Goal: Information Seeking & Learning: Learn about a topic

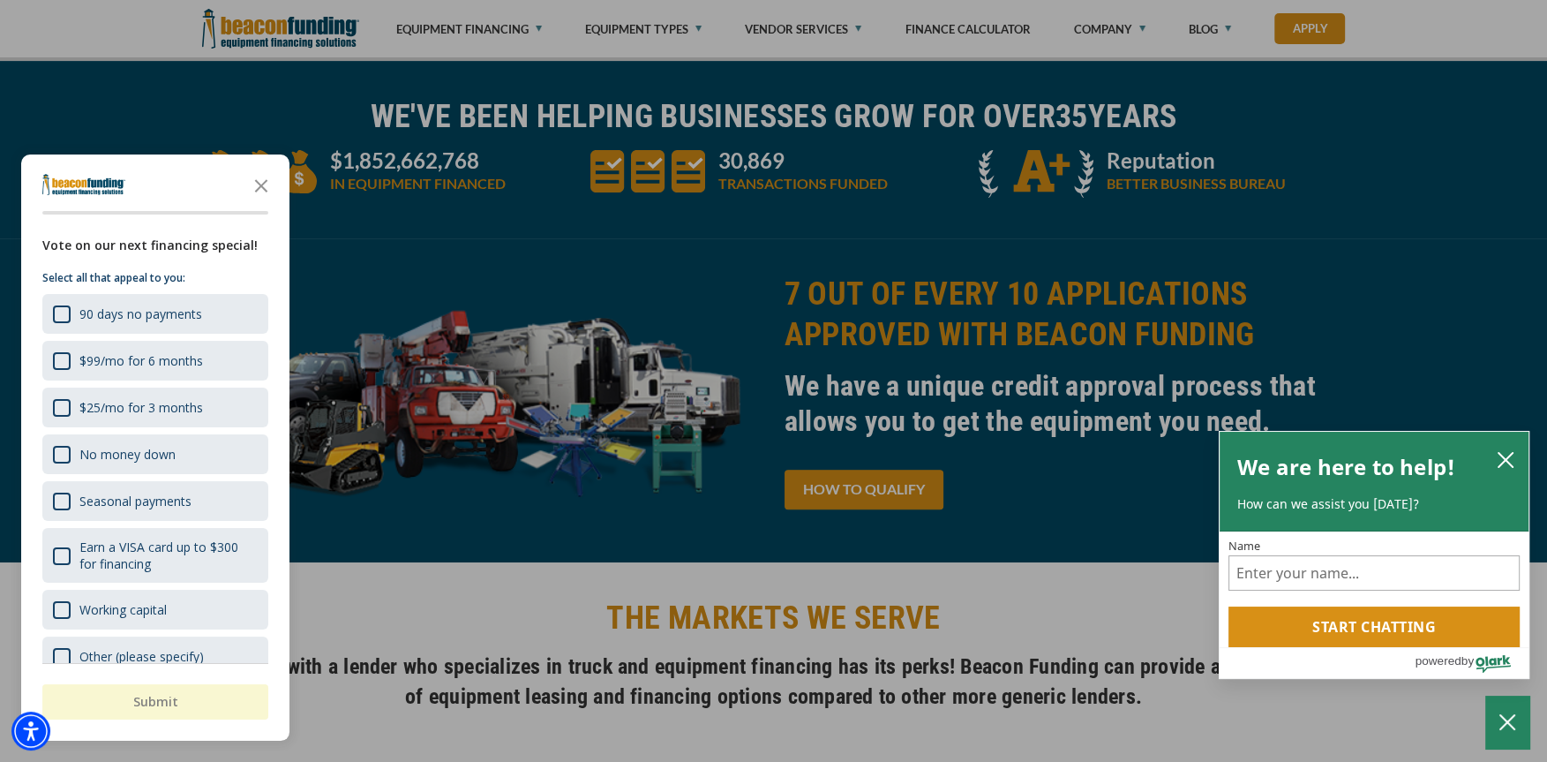
scroll to position [21, 0]
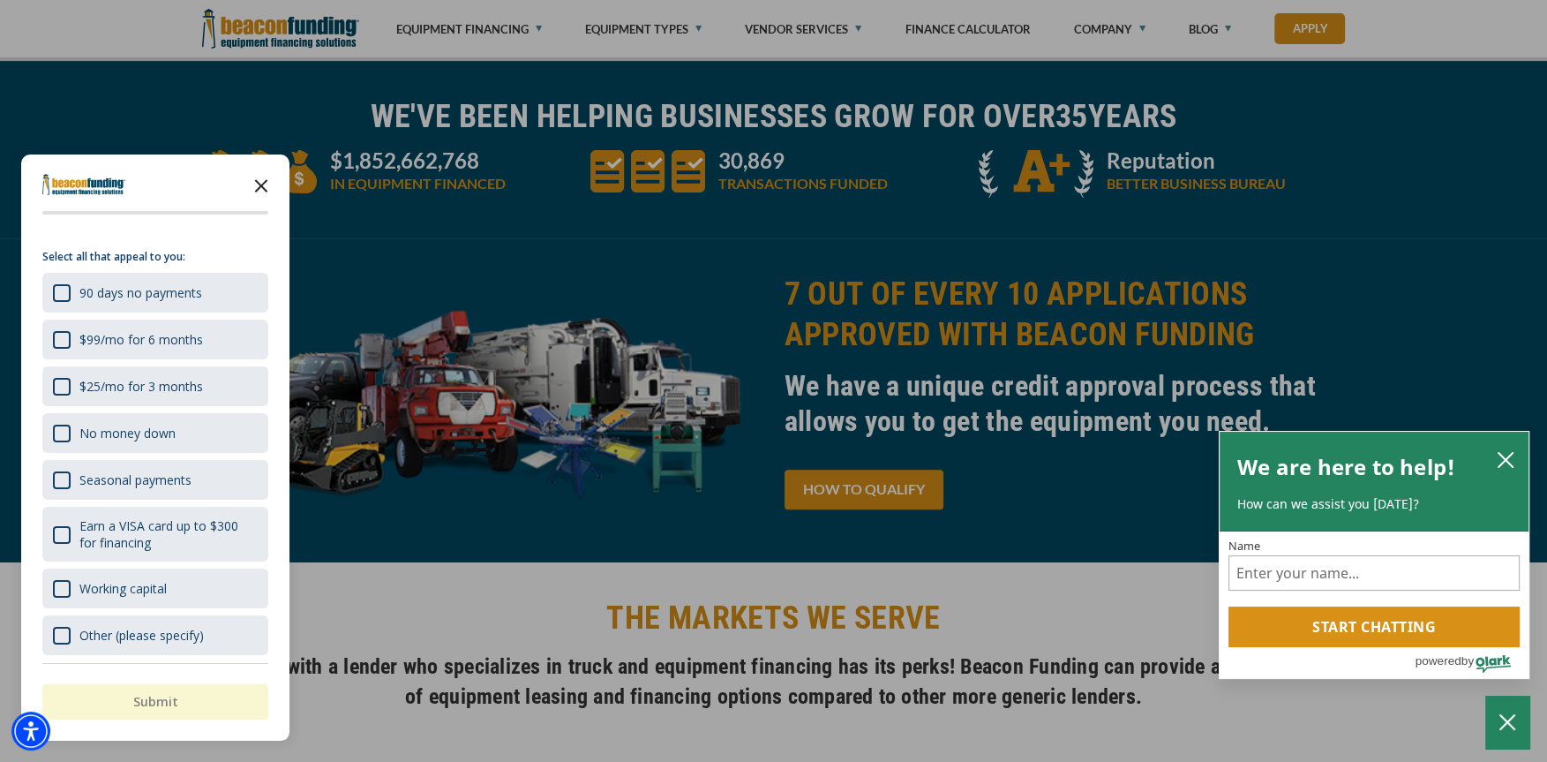
click at [268, 187] on icon "Close the survey" at bounding box center [261, 184] width 35 height 35
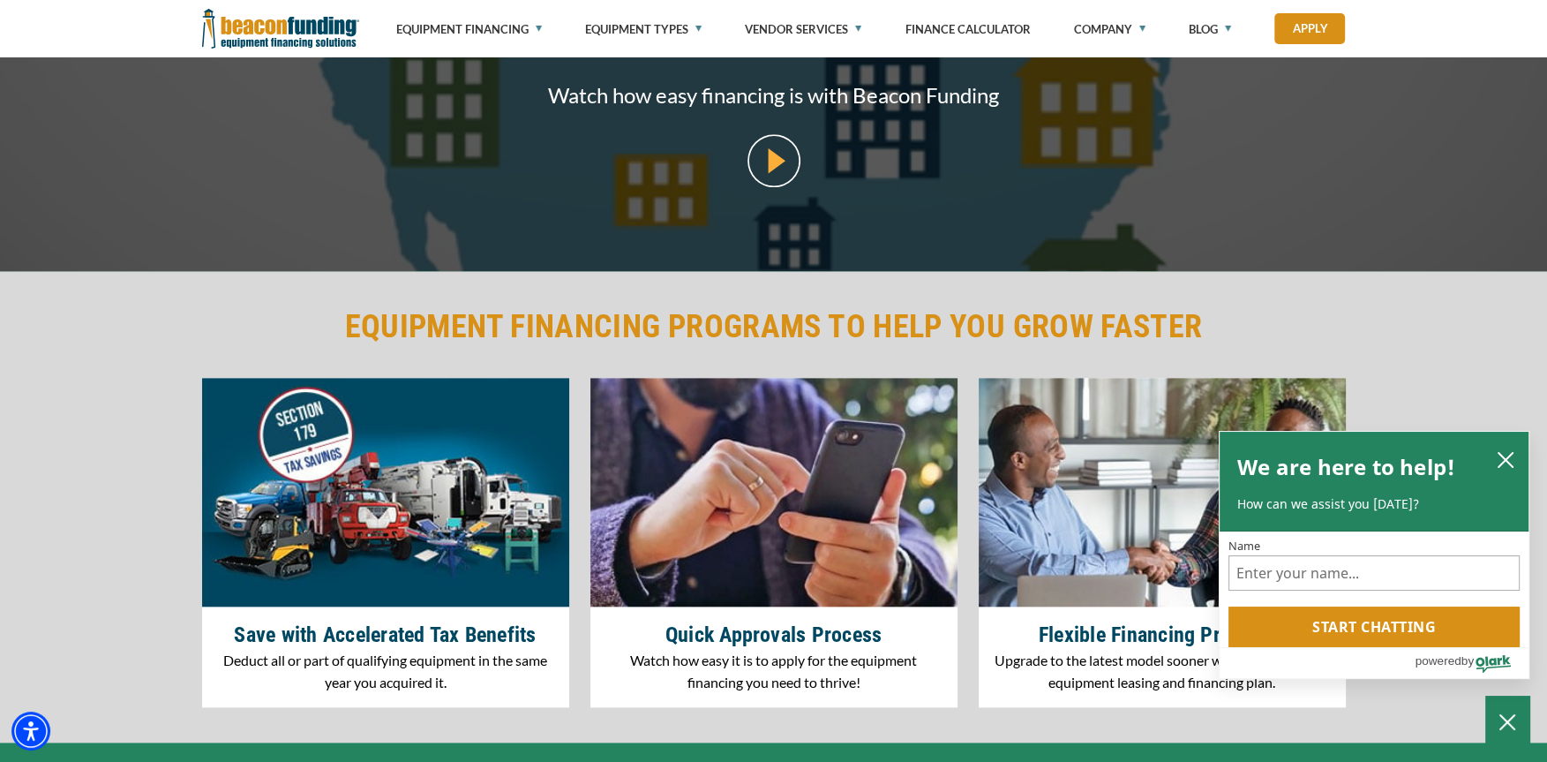
scroll to position [2118, 0]
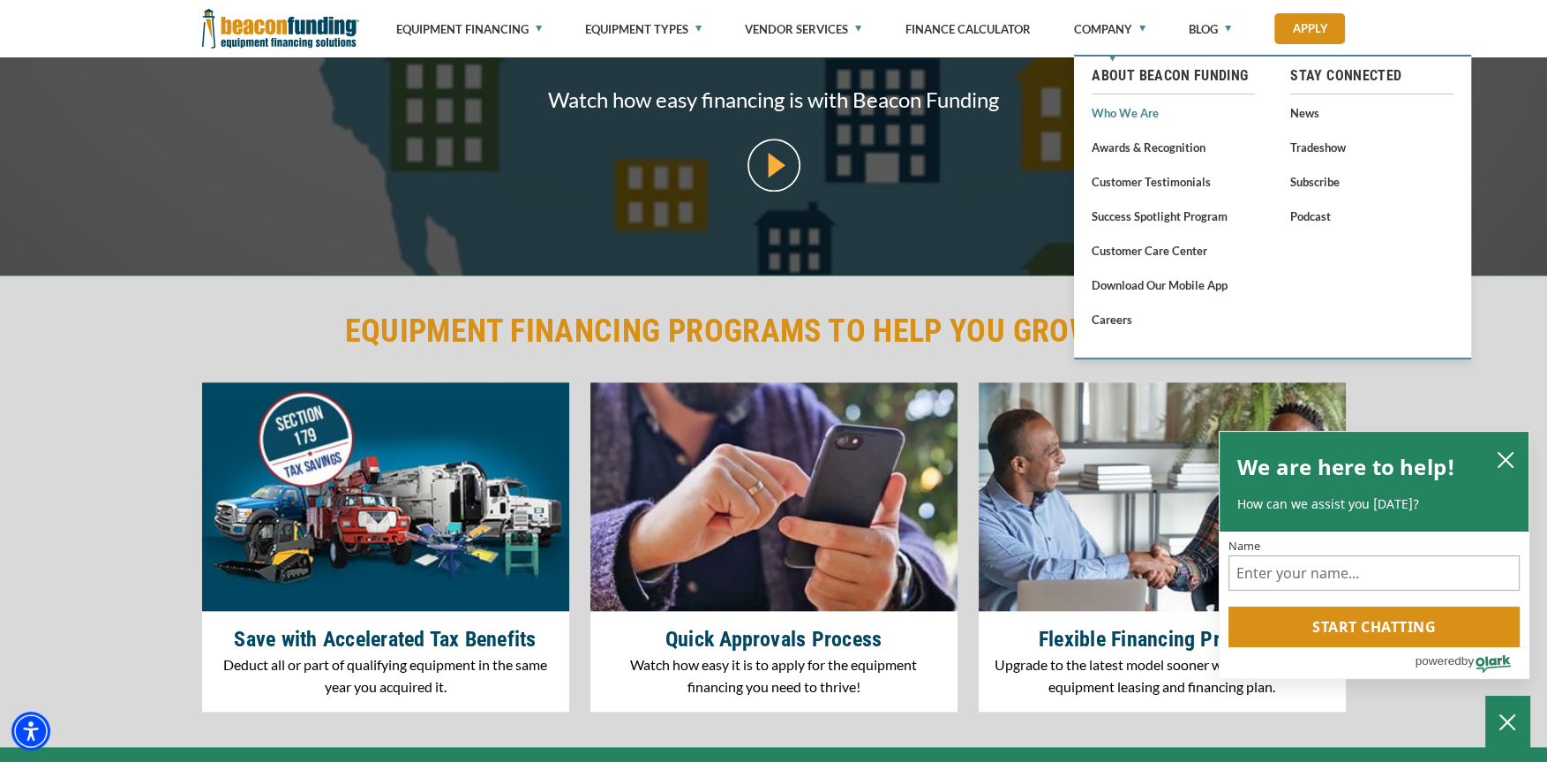
click at [1111, 109] on link "Who We Are" at bounding box center [1173, 112] width 163 height 22
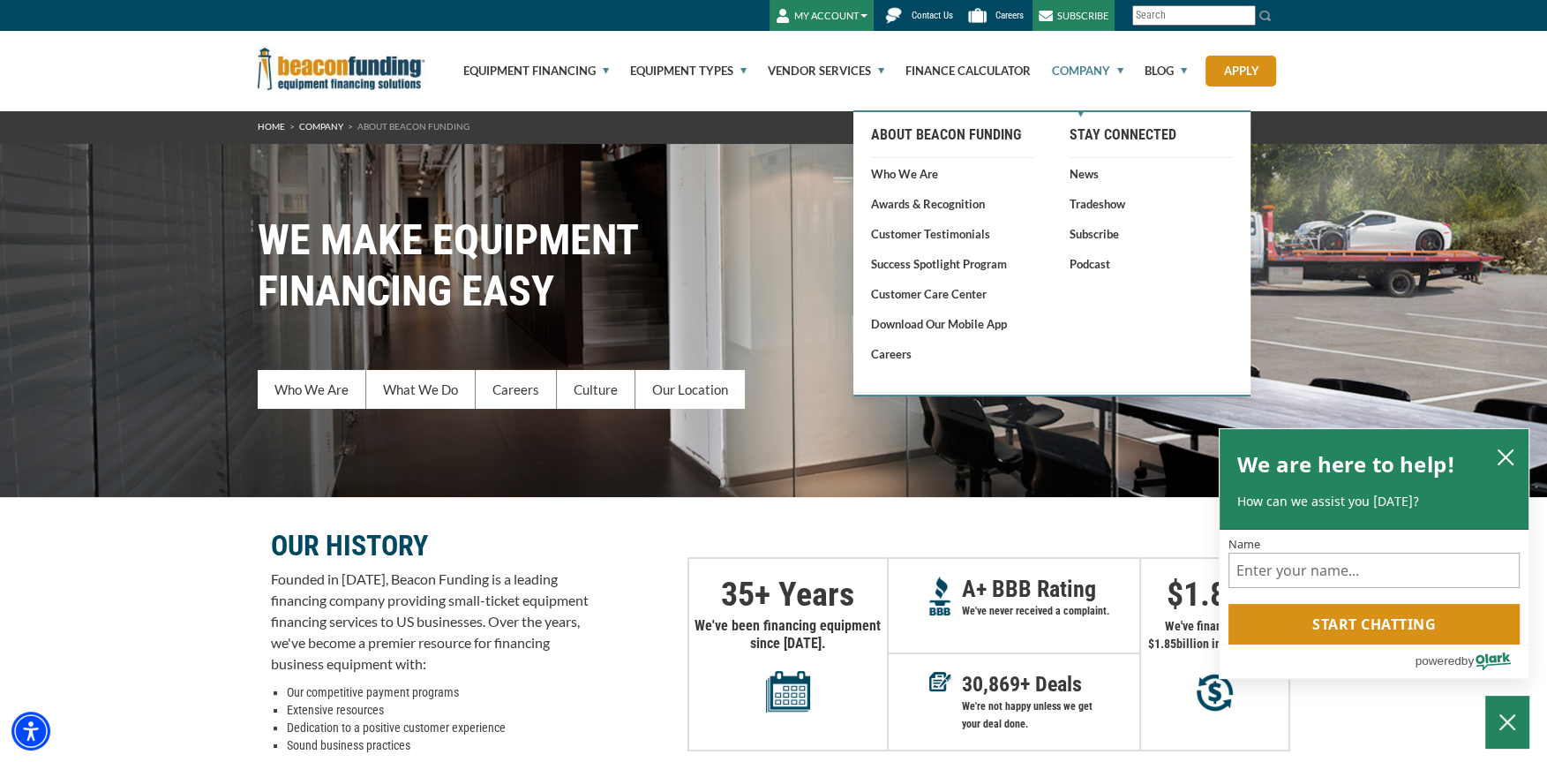
click at [1095, 71] on link "Company" at bounding box center [1078, 70] width 92 height 79
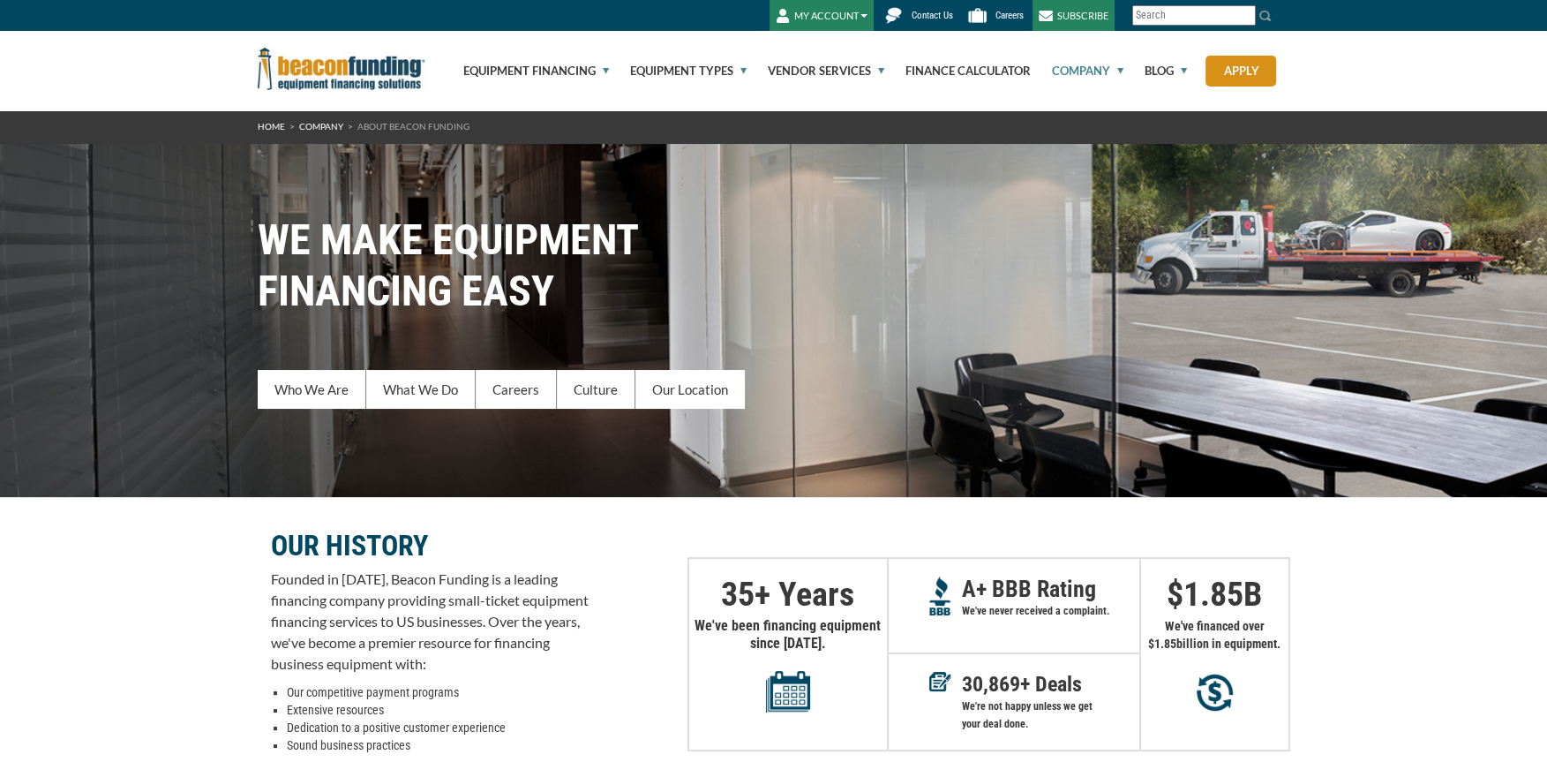
click at [1075, 73] on link "Company" at bounding box center [1078, 70] width 92 height 79
